Goal: Task Accomplishment & Management: Use online tool/utility

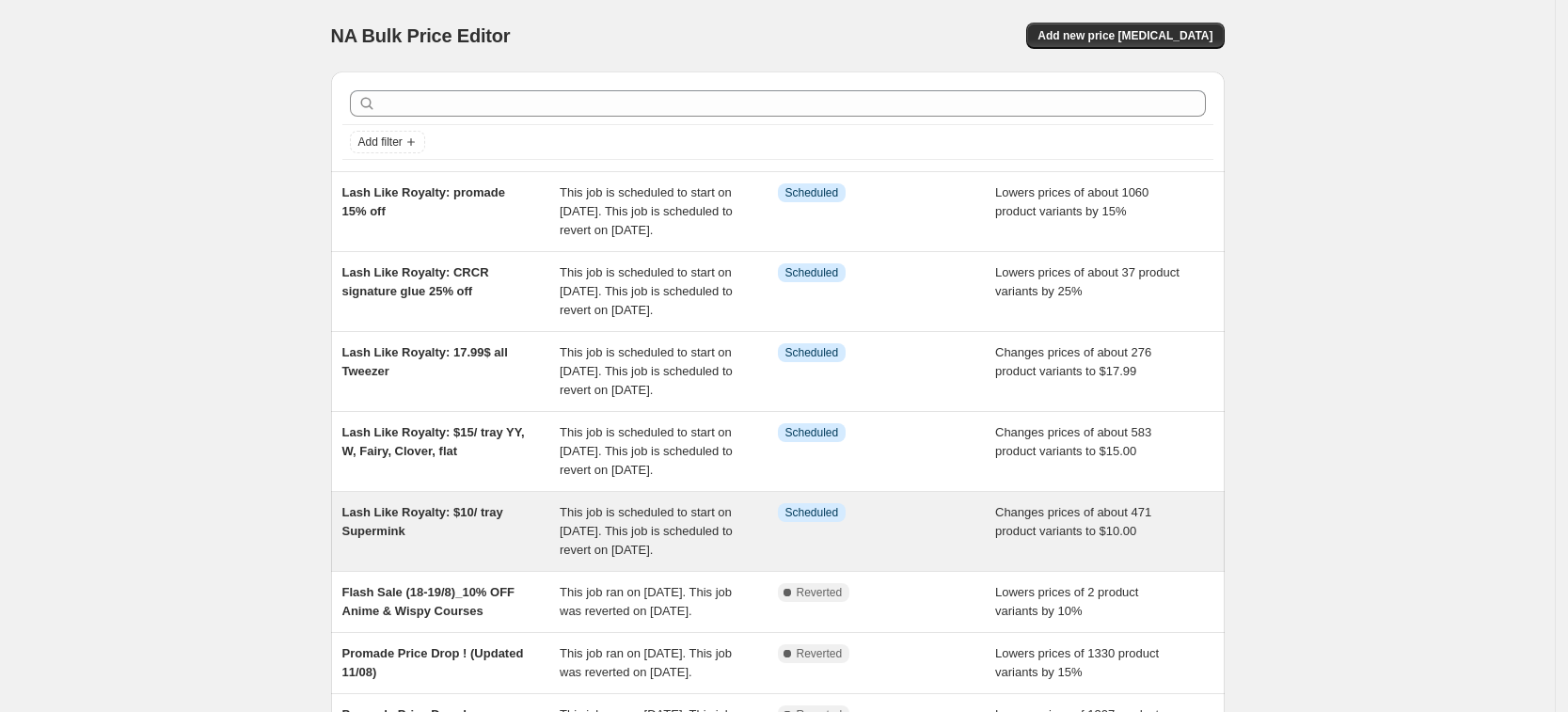
click at [450, 538] on span "Lash Like Royalty: $10/ tray Supermink" at bounding box center [423, 521] width 161 height 33
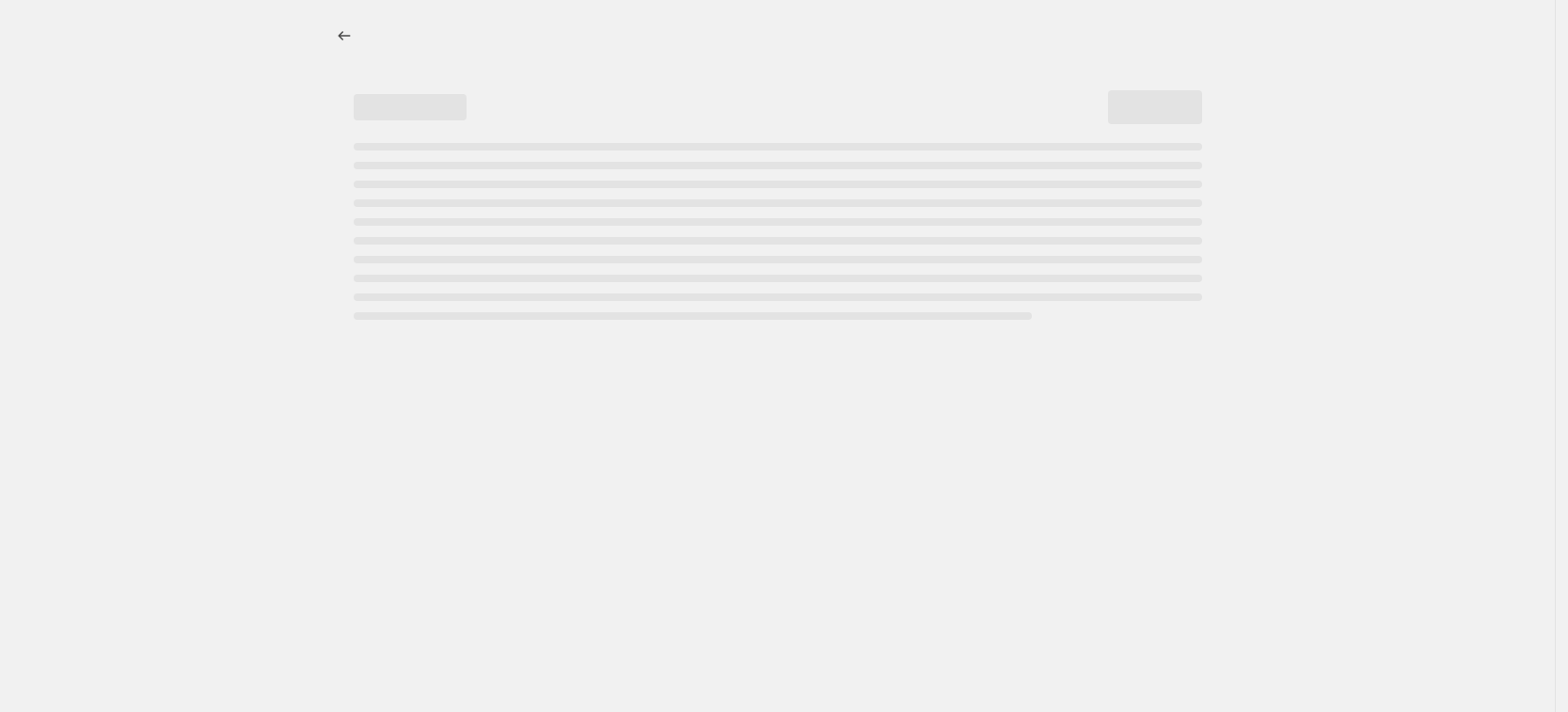
select select "not_equal"
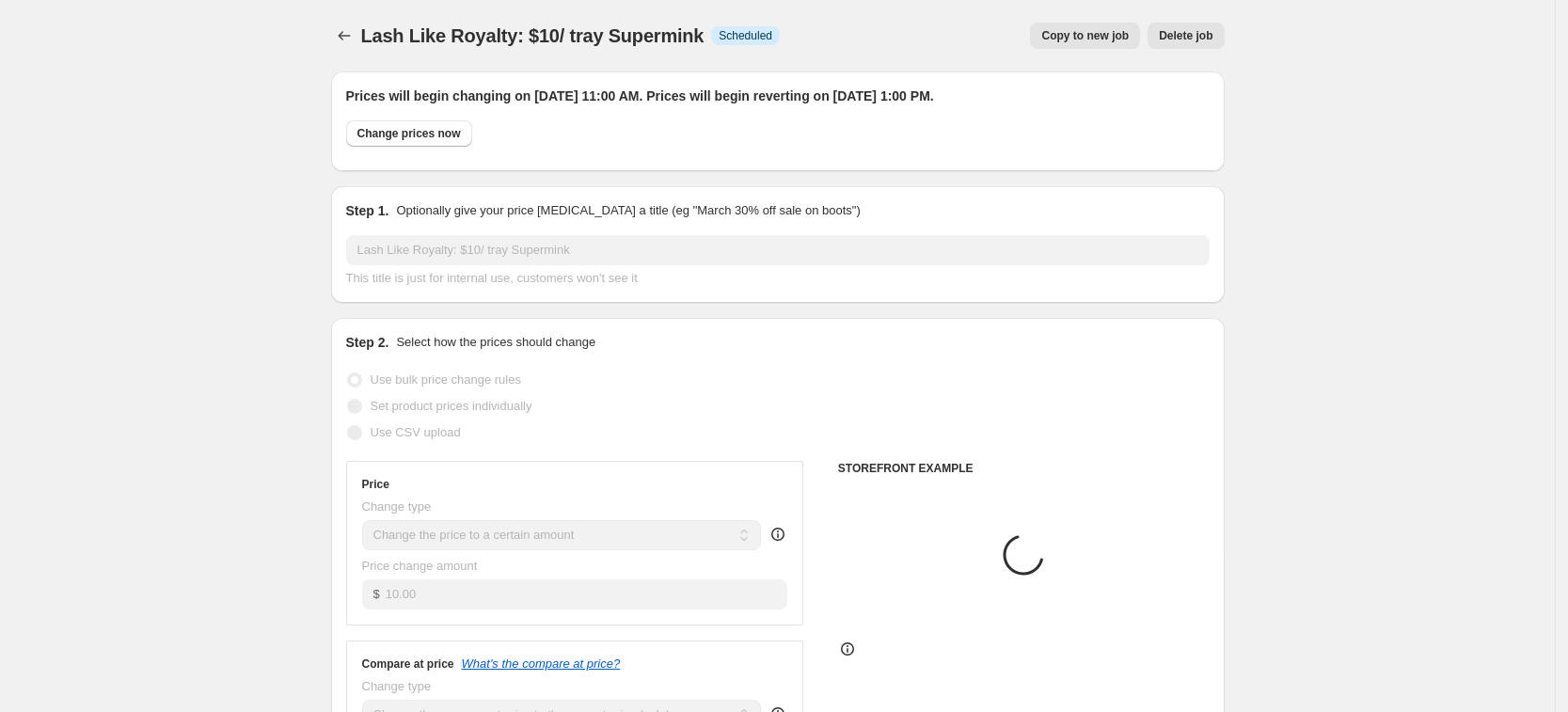
select select "collection"
select select "product"
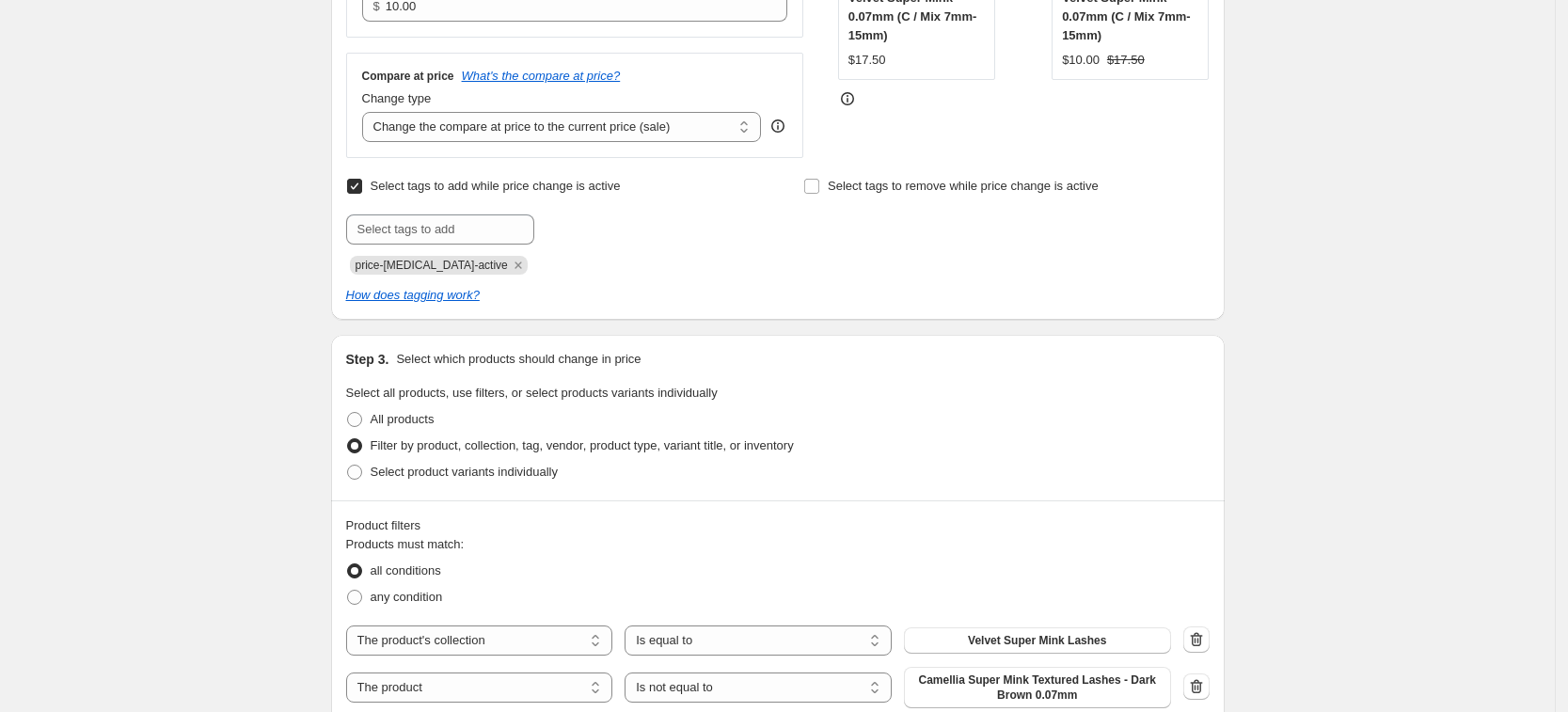
scroll to position [1175, 0]
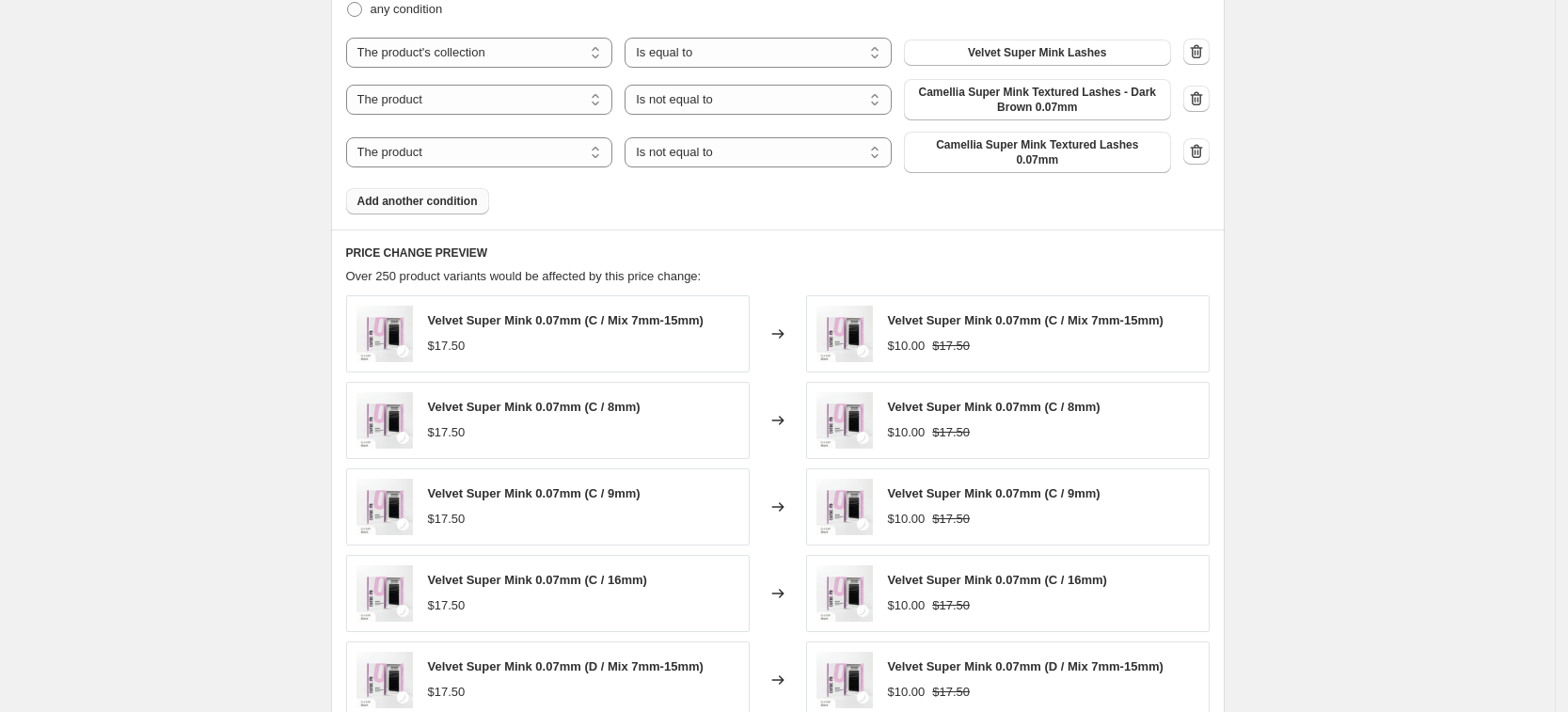
click at [467, 198] on button "Add another condition" at bounding box center [418, 201] width 143 height 26
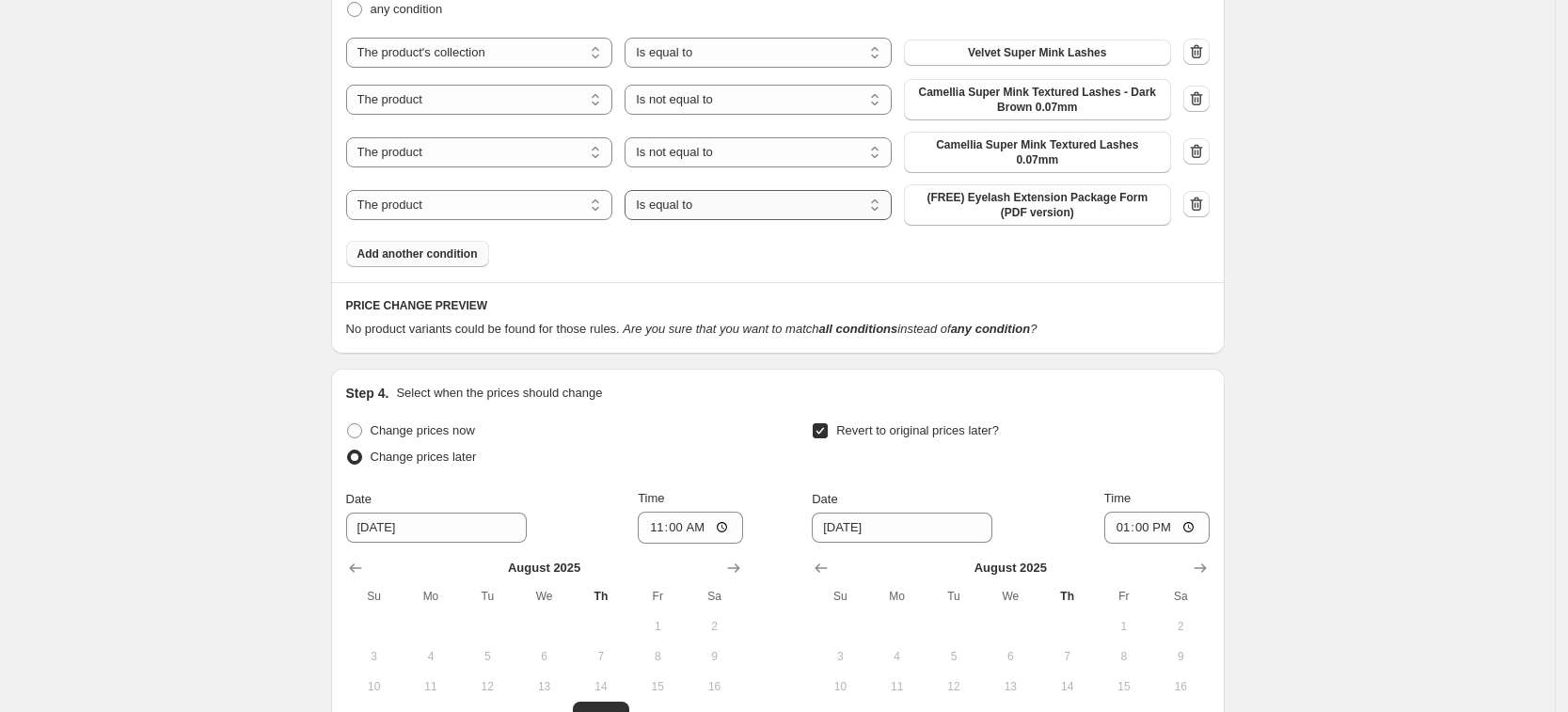
click at [809, 195] on select "Is equal to Is not equal to" at bounding box center [759, 205] width 267 height 30
select select "not_equal"
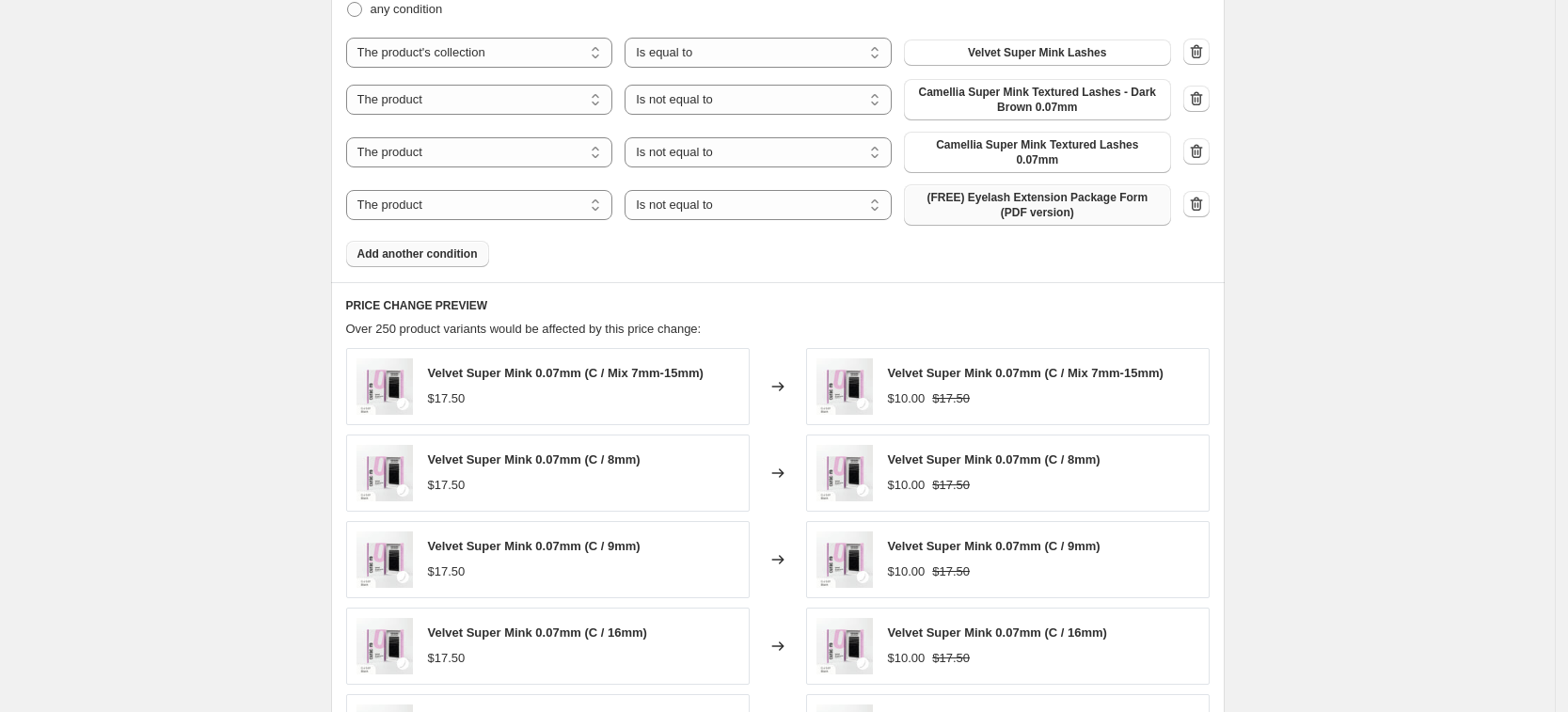
click at [1053, 201] on span "(FREE) Eyelash Extension Package Form (PDF version)" at bounding box center [1038, 205] width 245 height 30
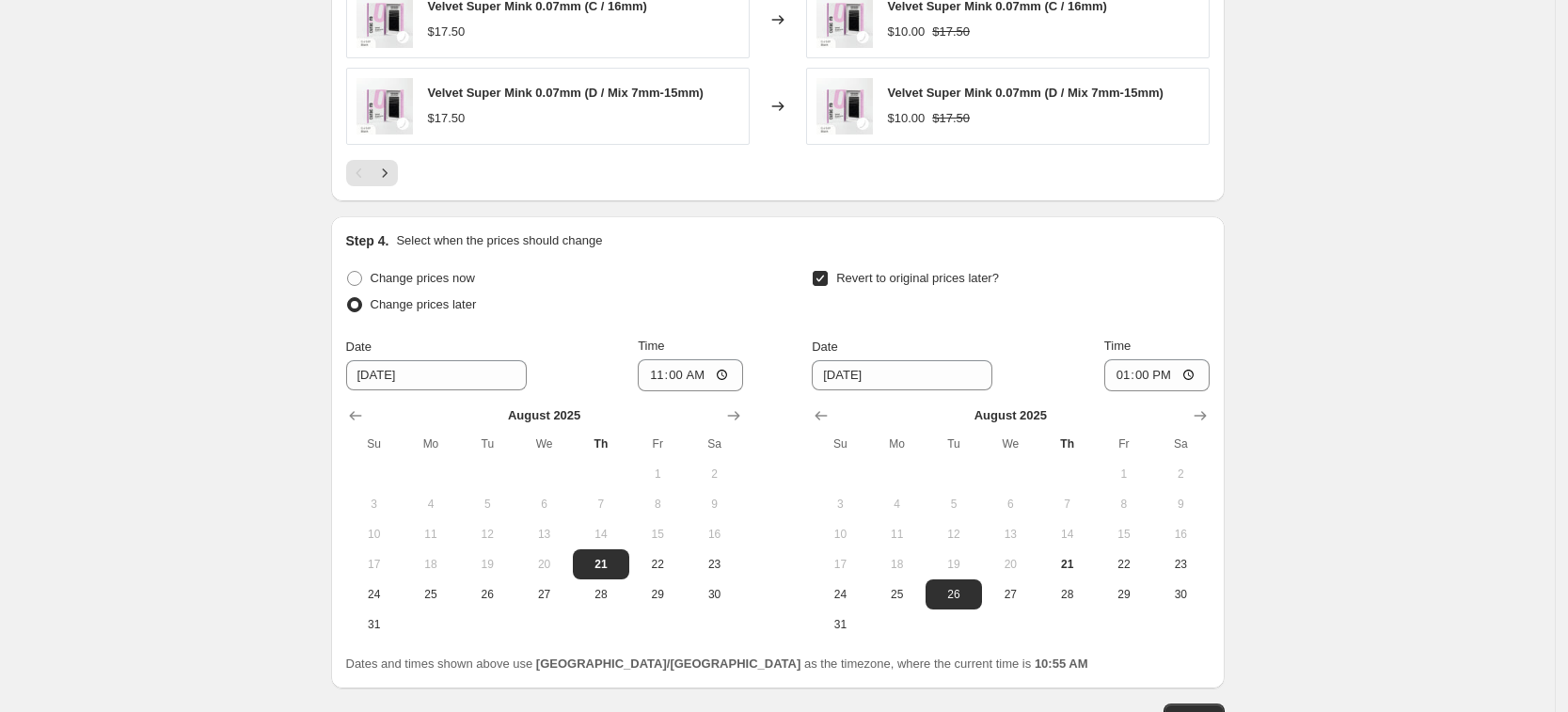
scroll to position [1912, 0]
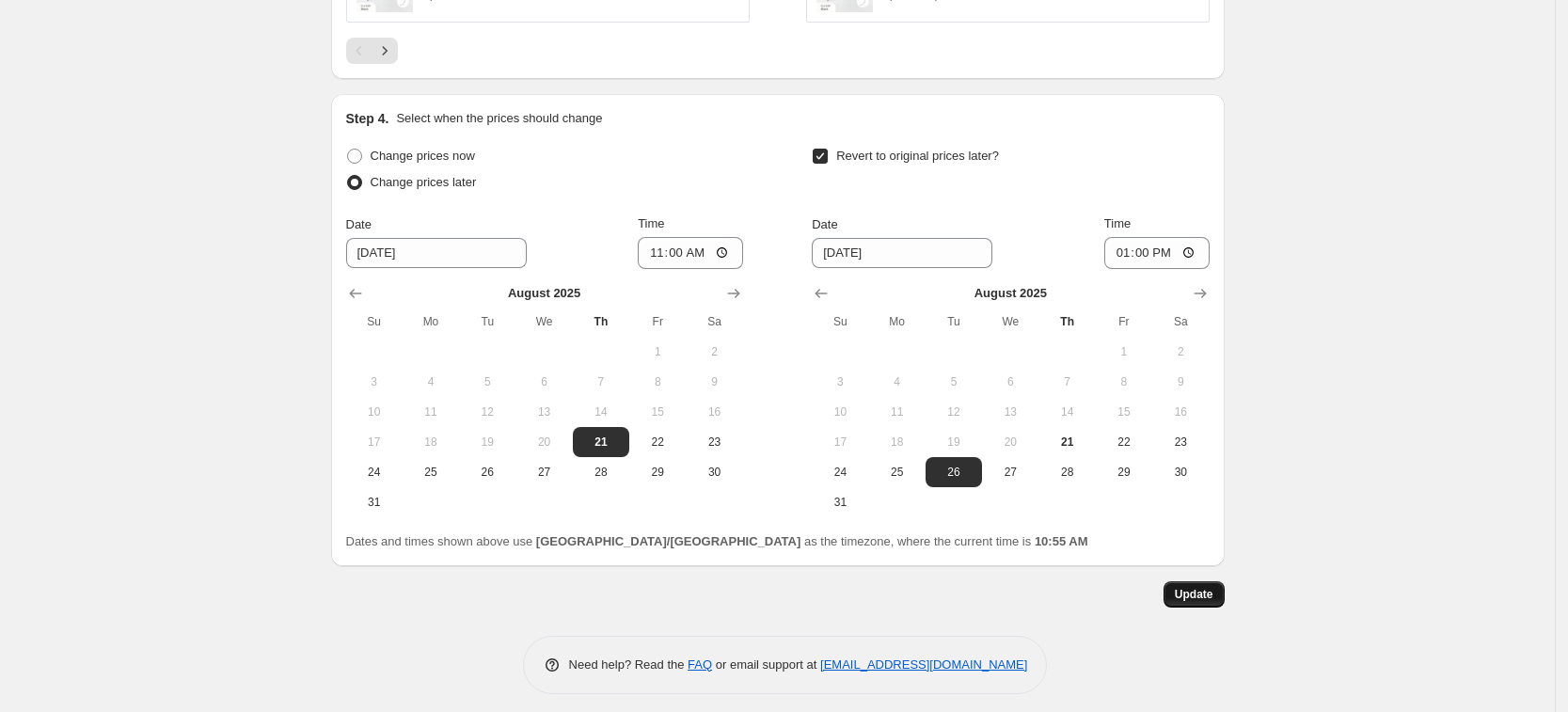
click at [1206, 587] on span "Update" at bounding box center [1193, 594] width 39 height 15
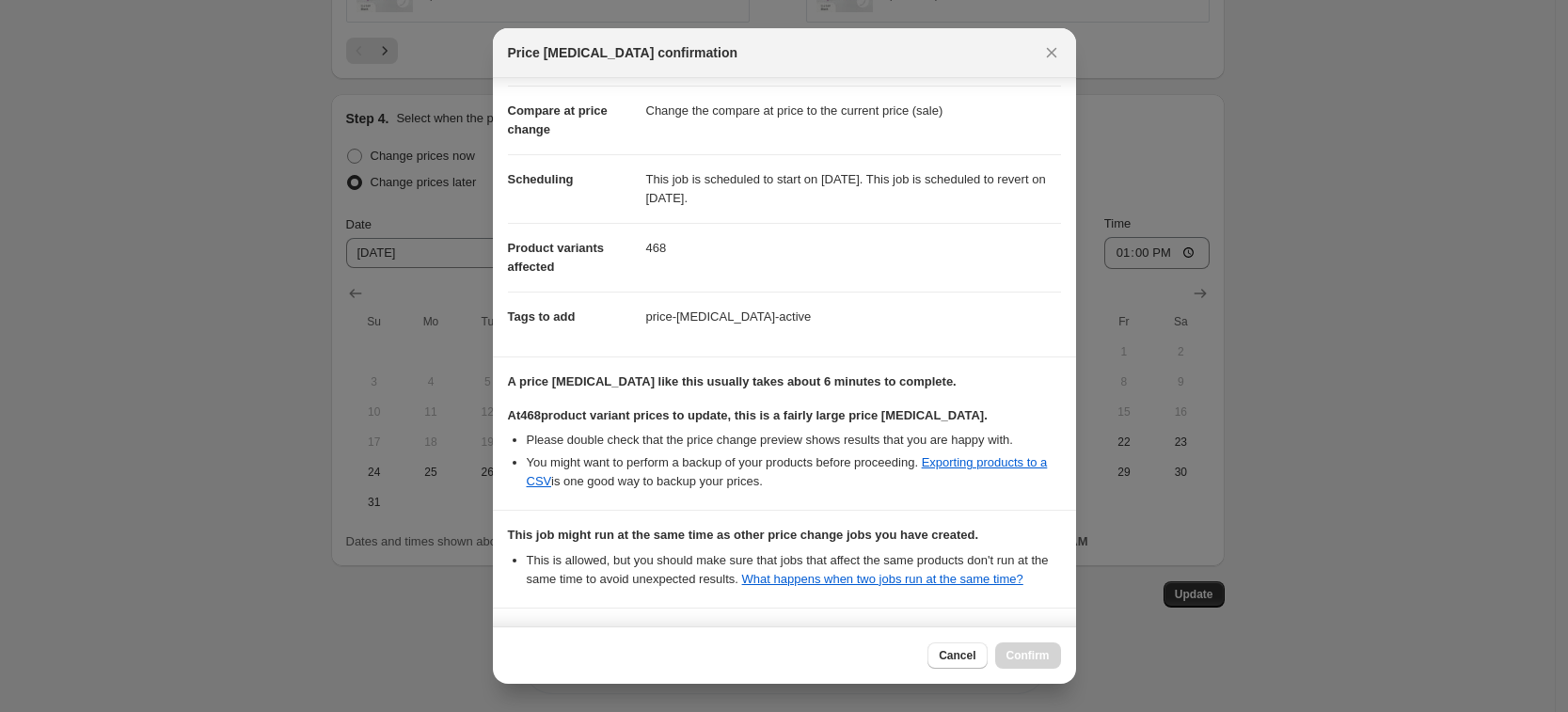
scroll to position [229, 0]
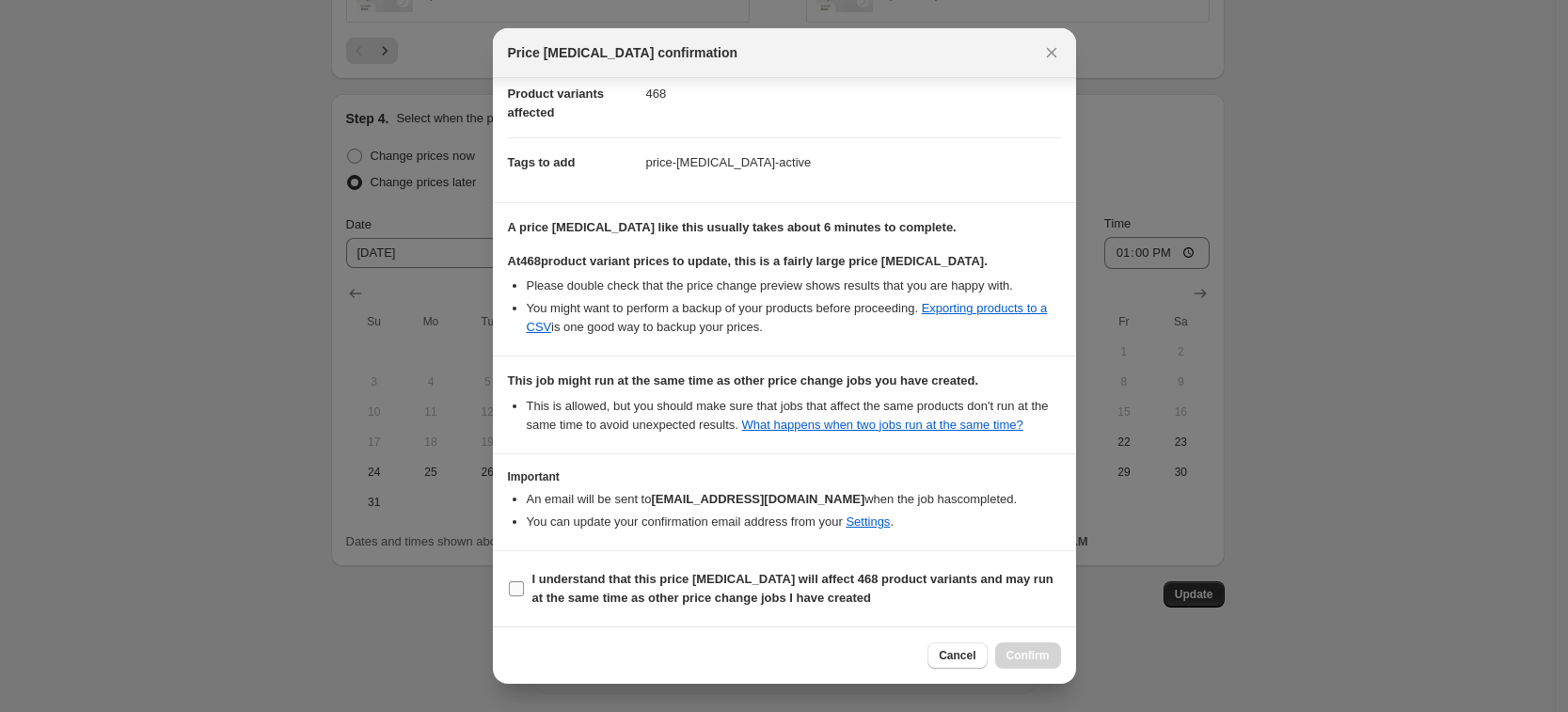
click at [576, 603] on b "I understand that this price change job will affect 468 product variants and ma…" at bounding box center [793, 588] width 521 height 33
click at [524, 596] on input "I understand that this price change job will affect 468 product variants and ma…" at bounding box center [517, 589] width 15 height 15
checkbox input "true"
click at [1044, 655] on span "Confirm" at bounding box center [1028, 656] width 43 height 15
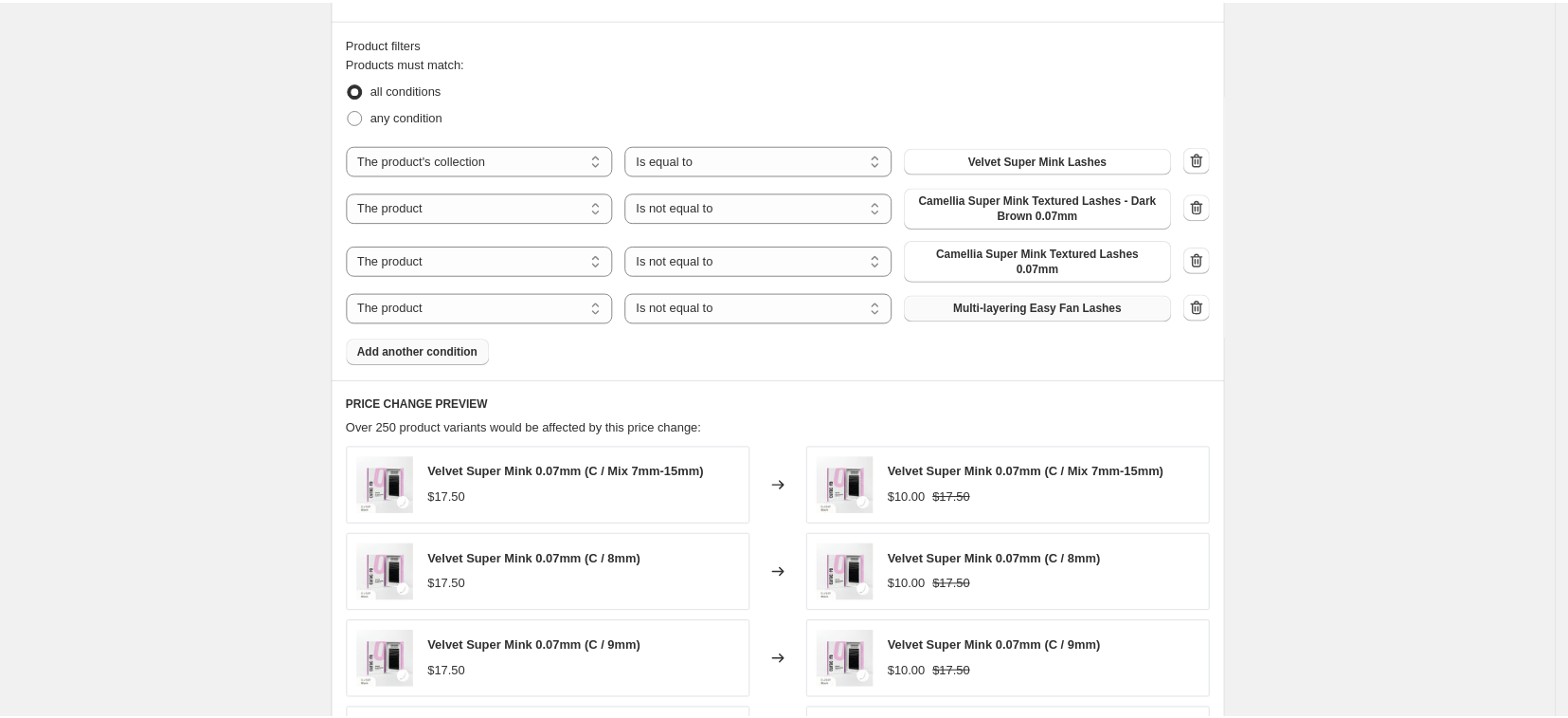
scroll to position [1540, 0]
